Goal: Information Seeking & Learning: Check status

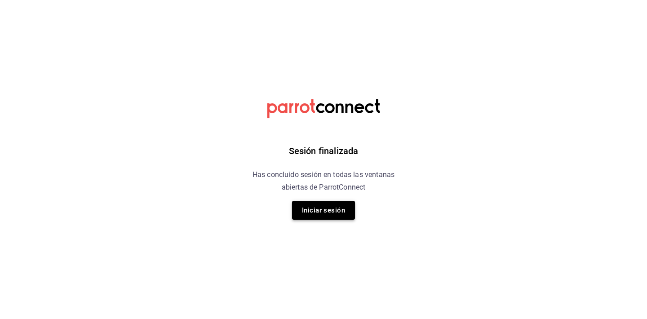
click at [340, 208] on button "Iniciar sesión" at bounding box center [323, 210] width 63 height 19
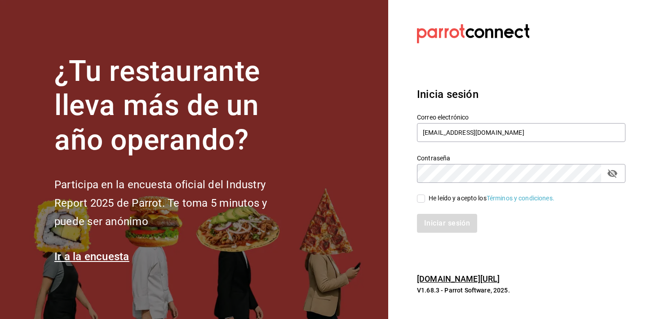
type input "[EMAIL_ADDRESS][DOMAIN_NAME]"
click at [542, 242] on div "Inicia sesión Correo electrónico [EMAIL_ADDRESS][DOMAIN_NAME] Contraseña Contra…" at bounding box center [521, 159] width 209 height 169
click at [619, 175] on button "passwordField" at bounding box center [612, 173] width 15 height 15
click at [420, 197] on input "He leído y acepto los Términos y condiciones." at bounding box center [421, 199] width 8 height 8
checkbox input "true"
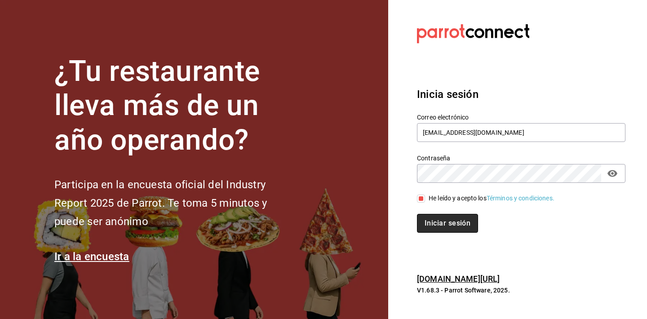
click at [440, 225] on button "Iniciar sesión" at bounding box center [447, 223] width 61 height 19
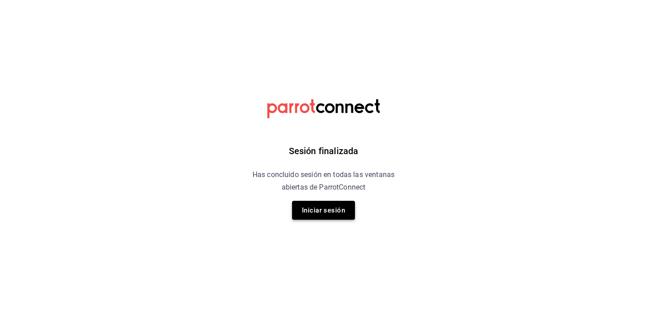
click at [324, 207] on button "Iniciar sesión" at bounding box center [323, 210] width 63 height 19
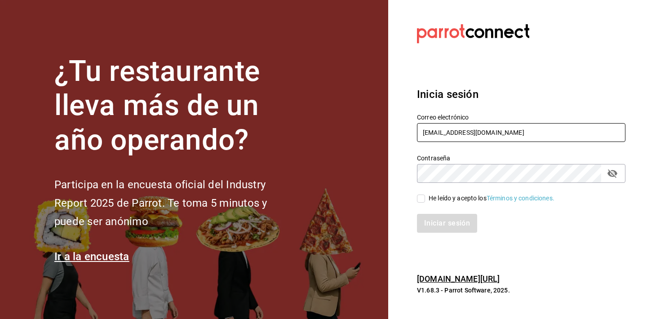
type input "[EMAIL_ADDRESS][DOMAIN_NAME]"
click at [618, 169] on button "passwordField" at bounding box center [612, 173] width 15 height 15
click at [460, 195] on div "He leído y acepto los Términos y condiciones." at bounding box center [492, 198] width 126 height 9
click at [425, 195] on input "He leído y acepto los Términos y condiciones." at bounding box center [421, 199] width 8 height 8
checkbox input "true"
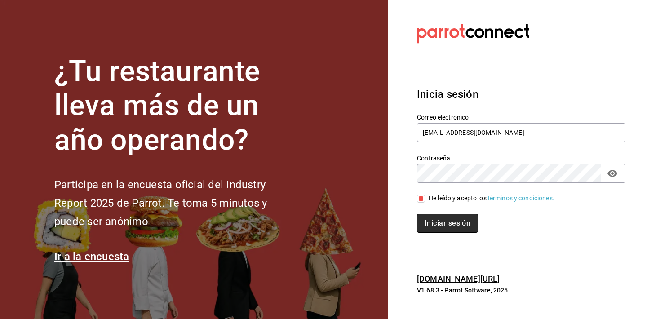
click at [457, 224] on button "Iniciar sesión" at bounding box center [447, 223] width 61 height 19
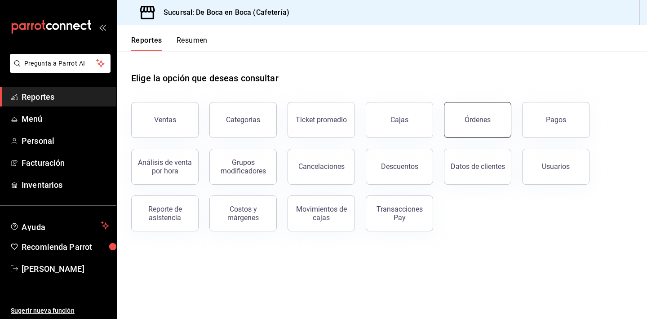
click at [494, 120] on button "Órdenes" at bounding box center [477, 120] width 67 height 36
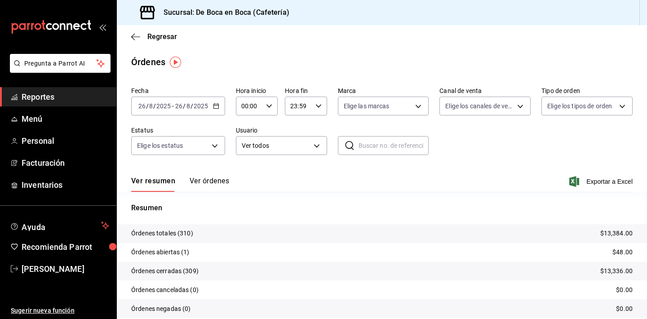
click at [168, 250] on p "Órdenes abiertas (1)" at bounding box center [160, 252] width 58 height 9
click at [625, 256] on p "$48.00" at bounding box center [623, 252] width 20 height 9
click at [315, 146] on body "Pregunta a Parrot AI Reportes Menú Personal Facturación Inventarios Ayuda Recom…" at bounding box center [323, 159] width 647 height 319
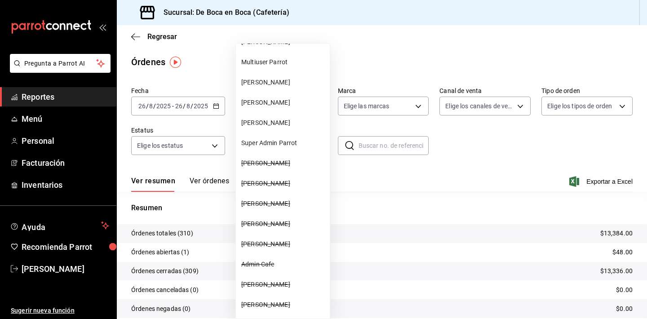
scroll to position [269, 0]
click at [380, 203] on div at bounding box center [323, 159] width 647 height 319
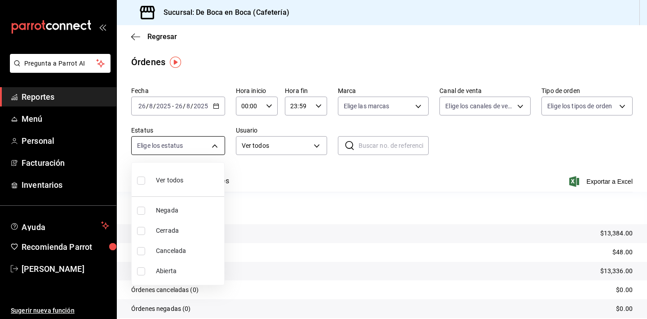
click at [214, 146] on body "Pregunta a Parrot AI Reportes Menú Personal Facturación Inventarios Ayuda Recom…" at bounding box center [323, 159] width 647 height 319
click at [183, 270] on span "Abierta" at bounding box center [188, 270] width 65 height 9
type input "OPEN"
checkbox input "true"
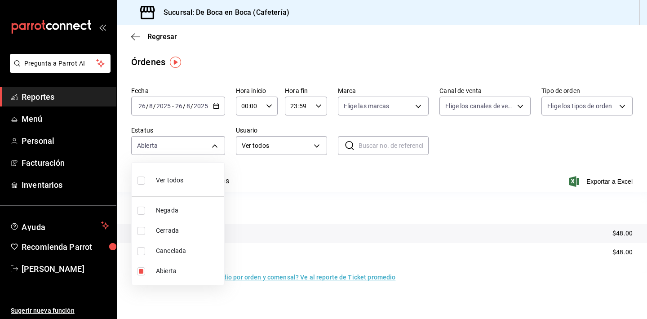
click at [389, 209] on div at bounding box center [323, 159] width 647 height 319
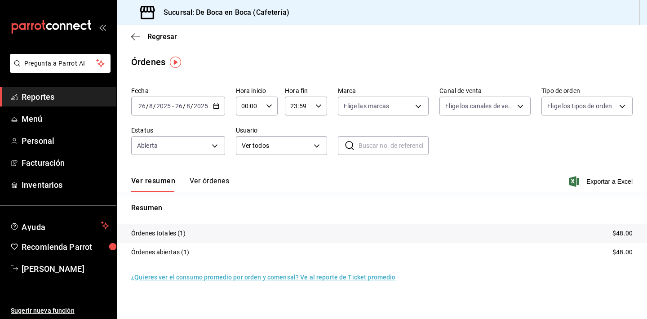
click at [179, 235] on p "Órdenes totales (1)" at bounding box center [158, 233] width 55 height 9
click at [215, 182] on button "Ver órdenes" at bounding box center [210, 184] width 40 height 15
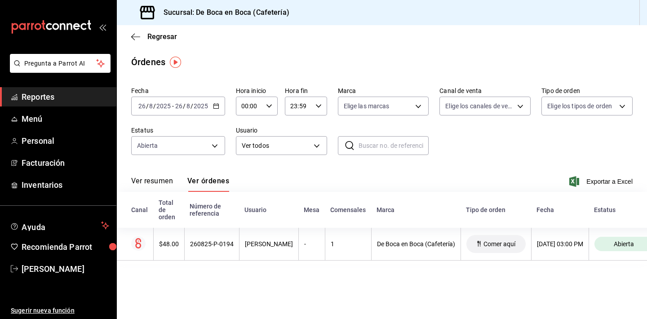
click at [272, 277] on main "Regresar Órdenes Fecha 2025-08-26 26 / 8 / 2025 - 2025-08-26 26 / 8 / 2025 Hora…" at bounding box center [382, 172] width 530 height 294
click at [141, 182] on button "Ver resumen" at bounding box center [152, 184] width 42 height 15
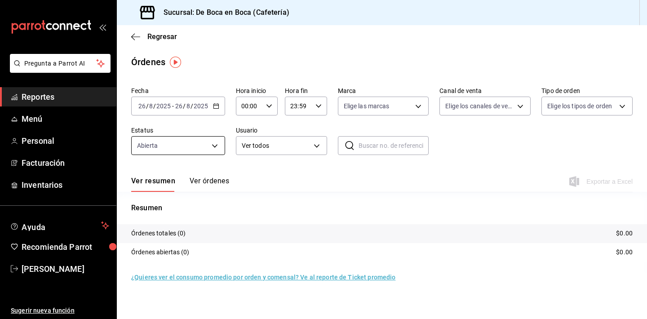
click at [207, 143] on body "Pregunta a Parrot AI Reportes Menú Personal Facturación Inventarios Ayuda Recom…" at bounding box center [323, 159] width 647 height 319
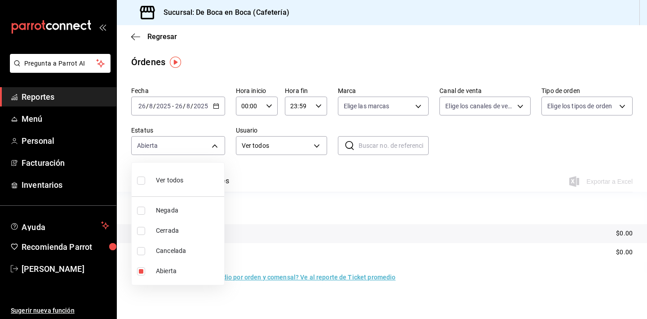
click at [190, 176] on li "Ver todos" at bounding box center [178, 179] width 93 height 27
type input "DENIED,FINISHED,CANCELED,OPEN"
checkbox input "true"
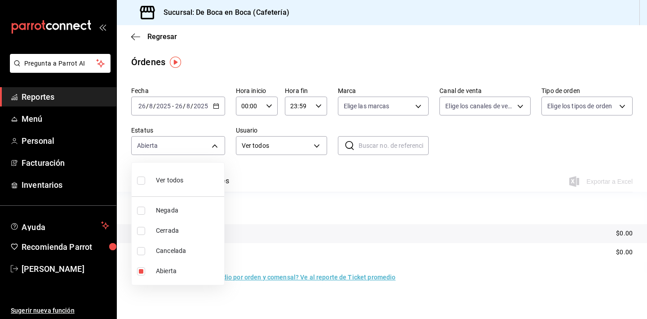
checkbox input "true"
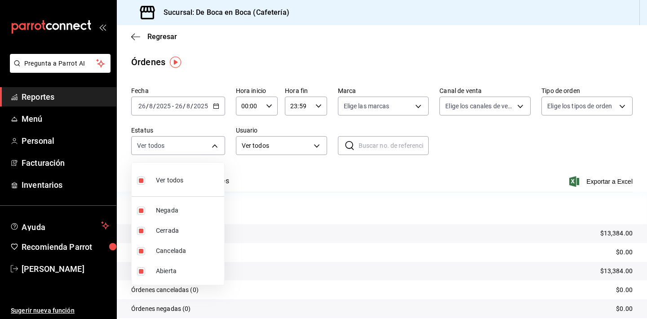
click at [470, 175] on div at bounding box center [323, 159] width 647 height 319
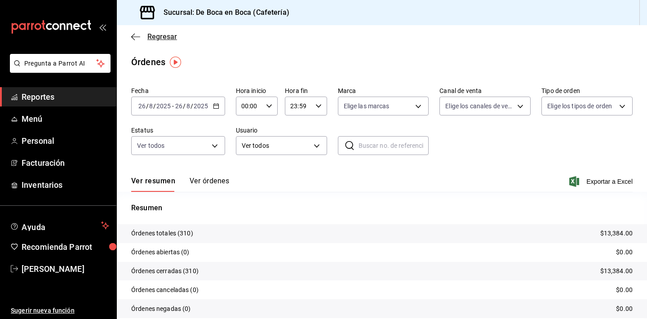
click at [163, 40] on span "Regresar" at bounding box center [162, 36] width 30 height 9
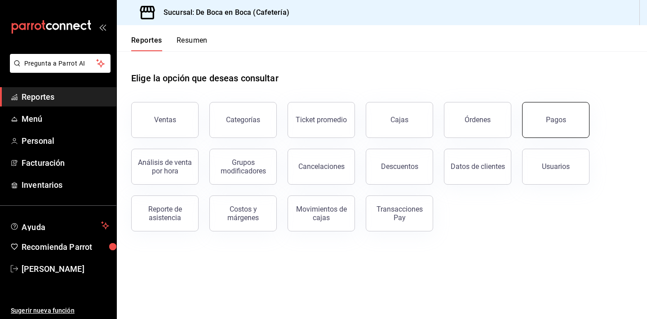
click at [556, 111] on button "Pagos" at bounding box center [555, 120] width 67 height 36
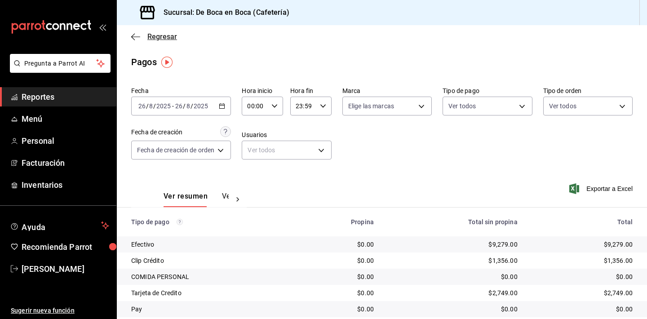
click at [164, 40] on span "Regresar" at bounding box center [162, 36] width 30 height 9
